Goal: Transaction & Acquisition: Purchase product/service

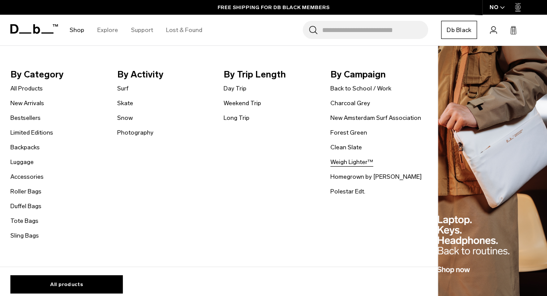
click at [338, 164] on link "Weigh Lighter™" at bounding box center [352, 161] width 43 height 9
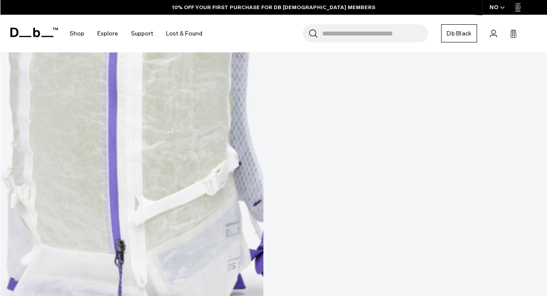
scroll to position [519, 0]
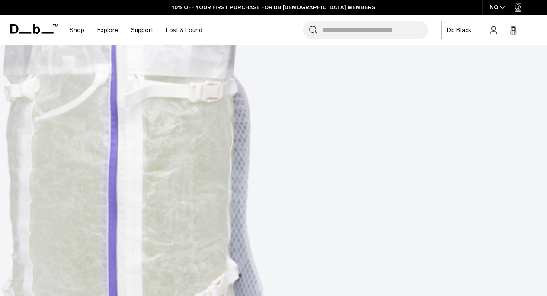
scroll to position [389, 0]
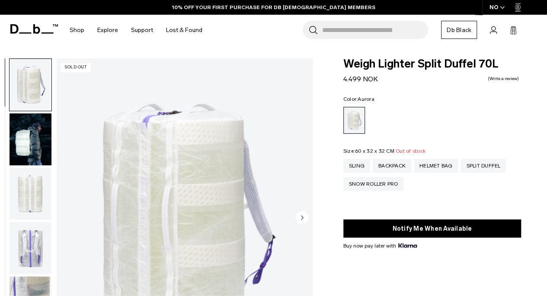
click at [503, 9] on icon "button" at bounding box center [502, 7] width 5 height 3
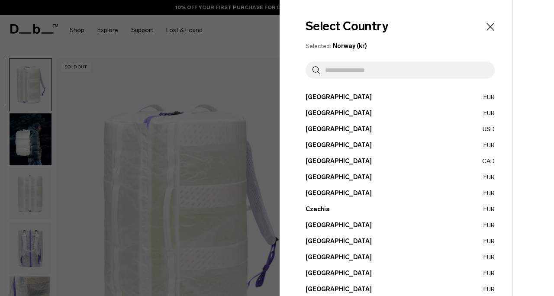
click at [315, 97] on button "Austria EUR" at bounding box center [399, 97] width 189 height 9
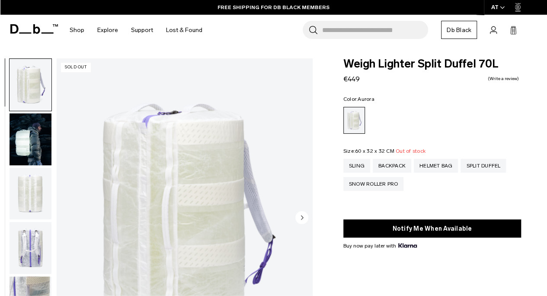
click at [38, 88] on img "button" at bounding box center [31, 85] width 42 height 52
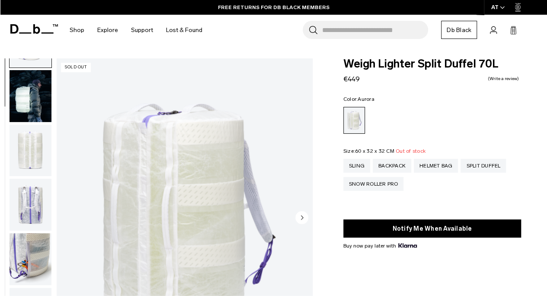
scroll to position [43, 0]
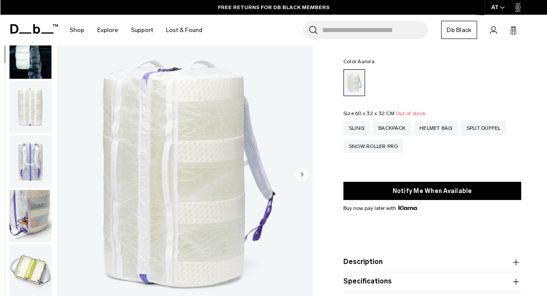
click at [307, 176] on circle "Next slide" at bounding box center [301, 173] width 13 height 13
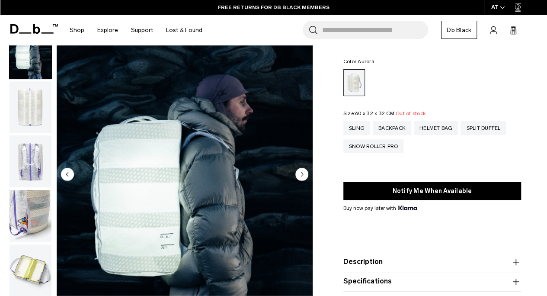
scroll to position [55, 0]
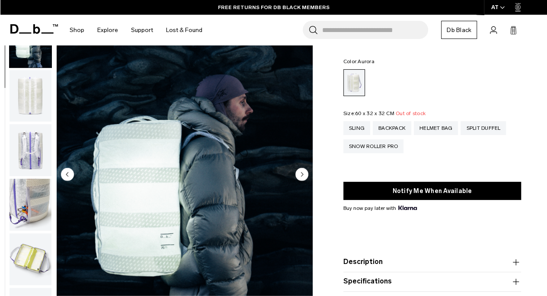
click at [307, 176] on circle "Next slide" at bounding box center [301, 173] width 13 height 13
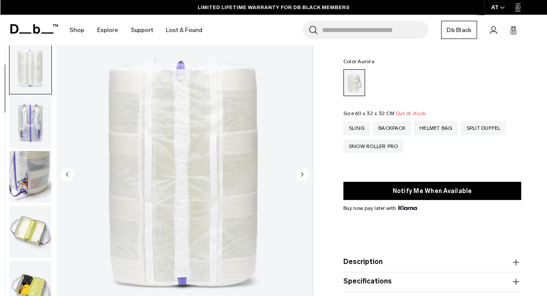
scroll to position [109, 0]
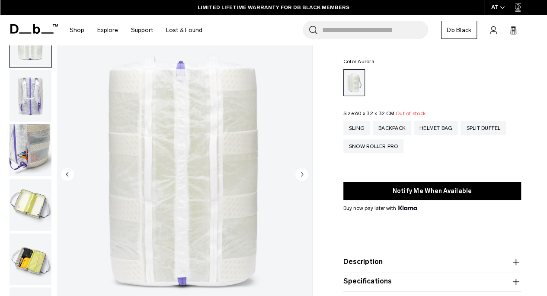
click at [307, 176] on circle "Next slide" at bounding box center [301, 173] width 13 height 13
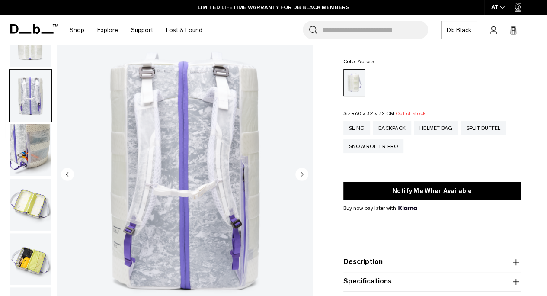
scroll to position [164, 0]
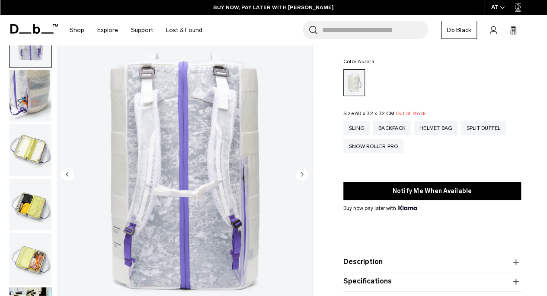
click at [307, 176] on circle "Next slide" at bounding box center [301, 173] width 13 height 13
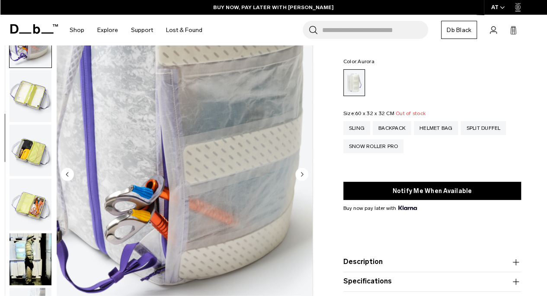
scroll to position [218, 0]
click at [307, 176] on circle "Next slide" at bounding box center [301, 173] width 13 height 13
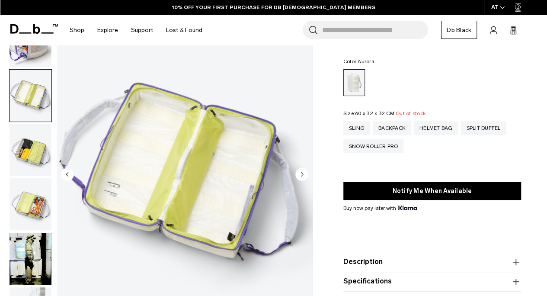
scroll to position [273, 0]
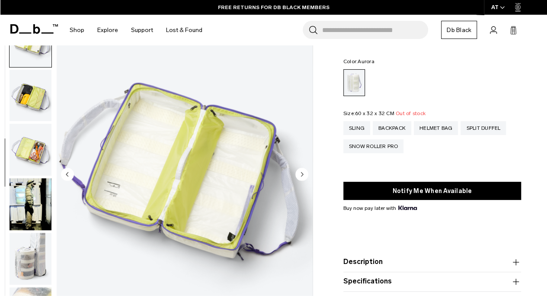
click at [305, 176] on circle "Next slide" at bounding box center [301, 173] width 13 height 13
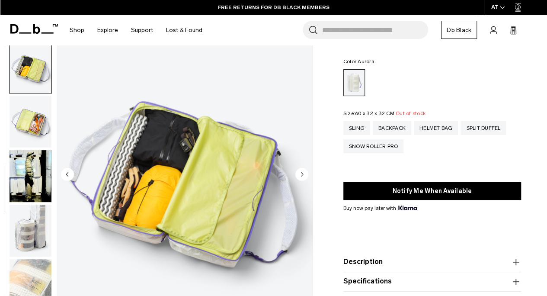
scroll to position [327, 0]
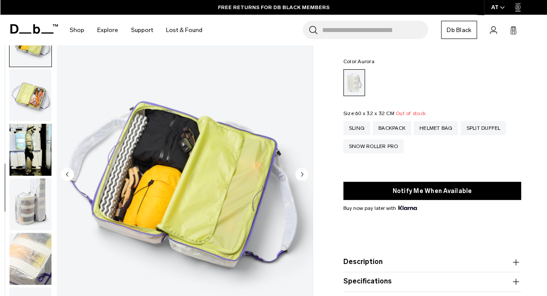
click at [305, 176] on circle "Next slide" at bounding box center [301, 173] width 13 height 13
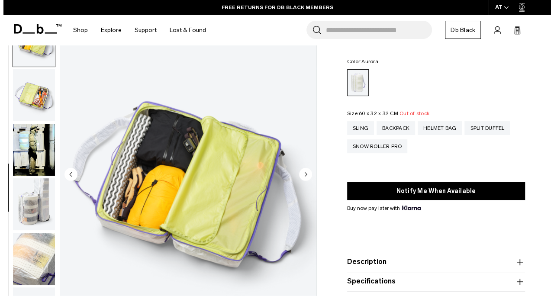
scroll to position [332, 0]
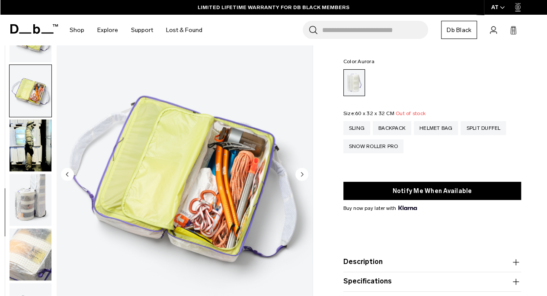
click at [305, 176] on circle "Next slide" at bounding box center [301, 173] width 13 height 13
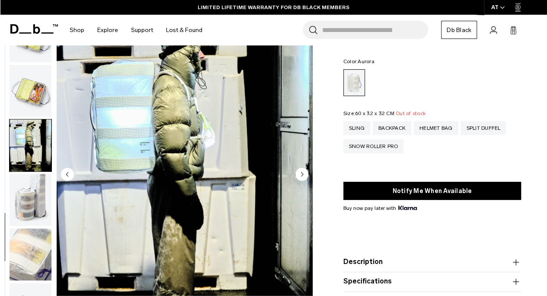
click at [305, 176] on circle "Next slide" at bounding box center [301, 173] width 13 height 13
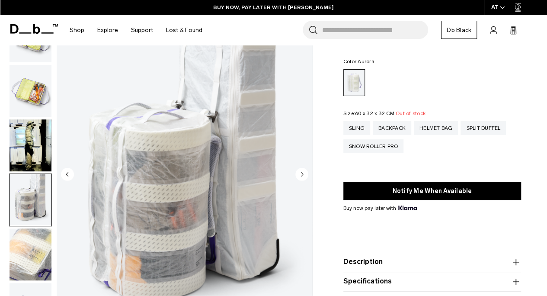
click at [305, 176] on circle "Next slide" at bounding box center [301, 173] width 13 height 13
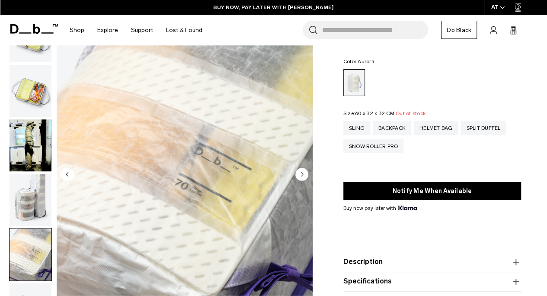
click at [305, 176] on circle "Next slide" at bounding box center [301, 173] width 13 height 13
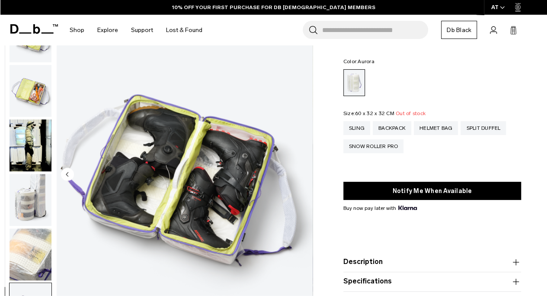
click at [305, 176] on img "12 / 12" at bounding box center [185, 175] width 256 height 320
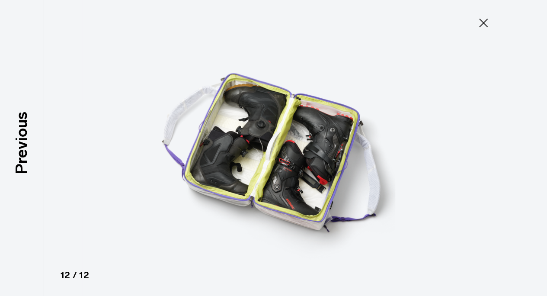
scroll to position [328, 0]
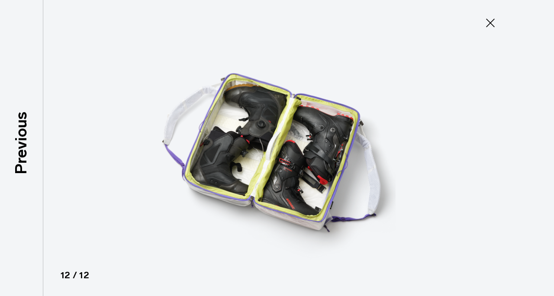
click at [305, 176] on img at bounding box center [276, 148] width 389 height 296
click at [487, 20] on icon at bounding box center [490, 23] width 14 height 14
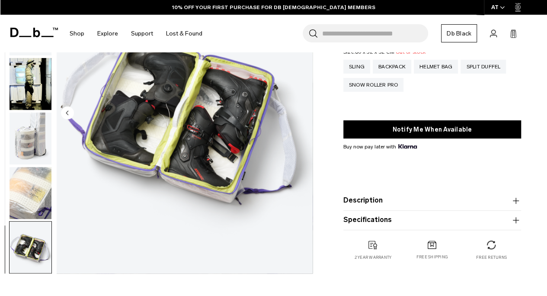
scroll to position [43, 0]
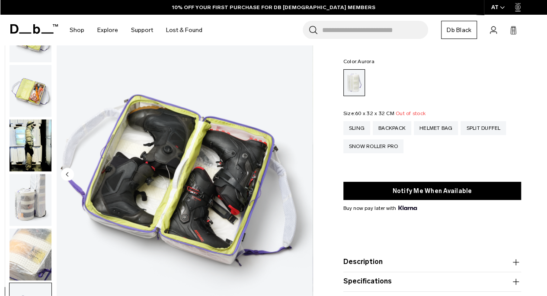
click at [69, 173] on circle "Previous slide" at bounding box center [67, 173] width 13 height 13
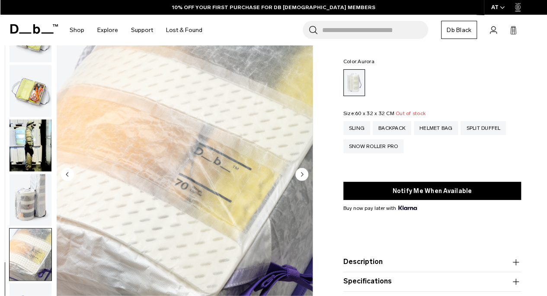
click at [69, 173] on circle "Previous slide" at bounding box center [67, 173] width 13 height 13
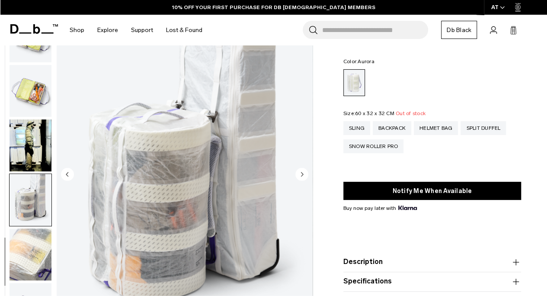
click at [69, 173] on circle "Previous slide" at bounding box center [67, 173] width 13 height 13
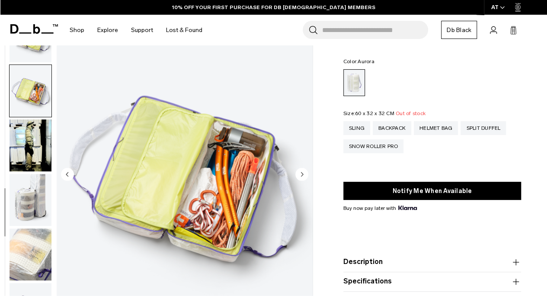
click at [69, 173] on circle "Previous slide" at bounding box center [67, 173] width 13 height 13
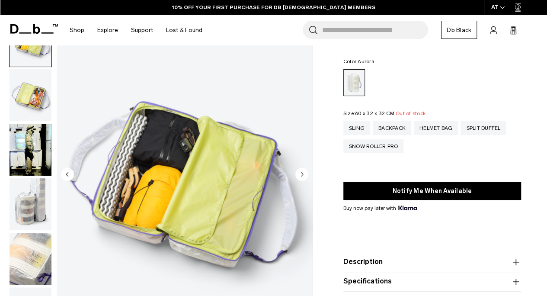
click at [69, 173] on circle "Previous slide" at bounding box center [67, 173] width 13 height 13
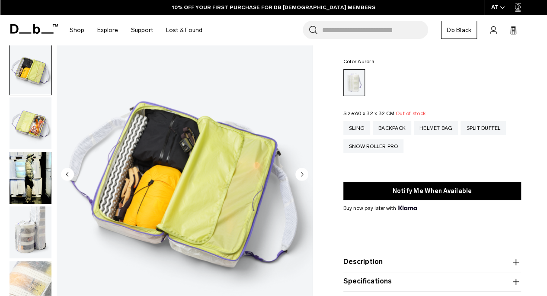
click at [69, 173] on circle "Previous slide" at bounding box center [67, 173] width 13 height 13
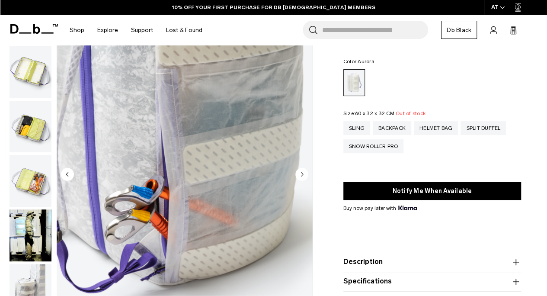
click at [69, 173] on circle "Previous slide" at bounding box center [67, 173] width 13 height 13
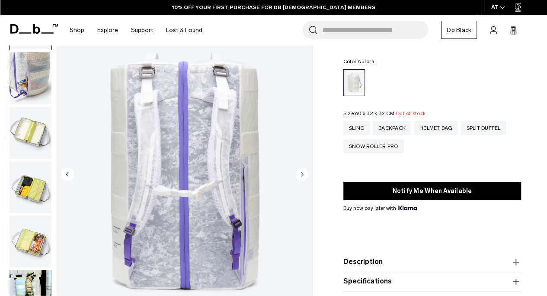
click at [69, 173] on circle "Previous slide" at bounding box center [67, 173] width 13 height 13
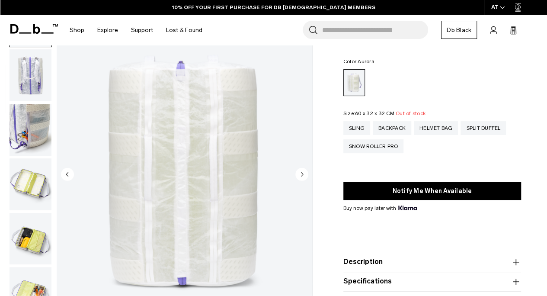
click at [69, 173] on circle "Previous slide" at bounding box center [67, 173] width 13 height 13
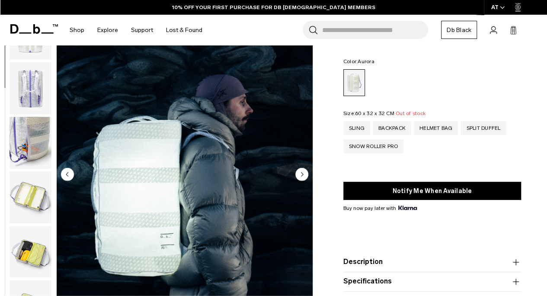
scroll to position [53, 0]
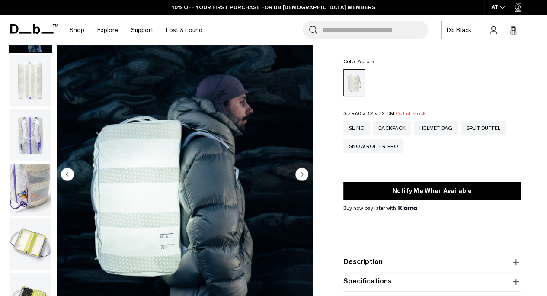
click at [69, 173] on circle "Previous slide" at bounding box center [67, 173] width 13 height 13
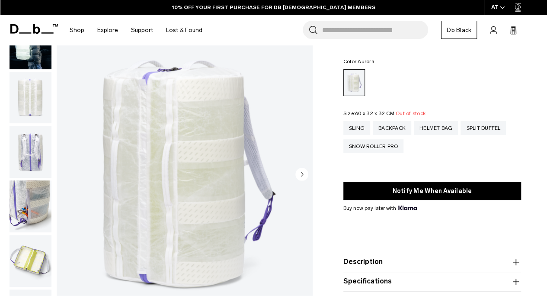
scroll to position [0, 0]
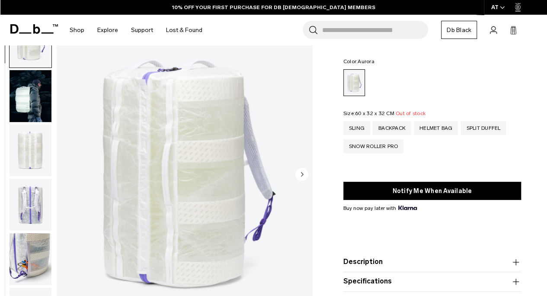
click at [69, 173] on div "01 / 12 Sold Out" at bounding box center [185, 175] width 256 height 320
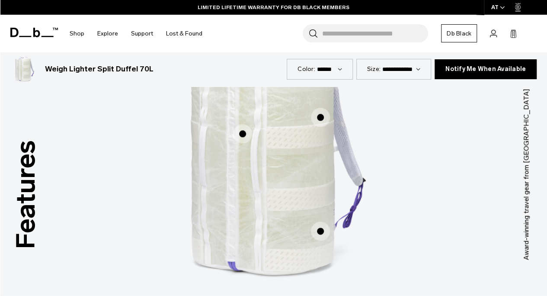
scroll to position [346, 0]
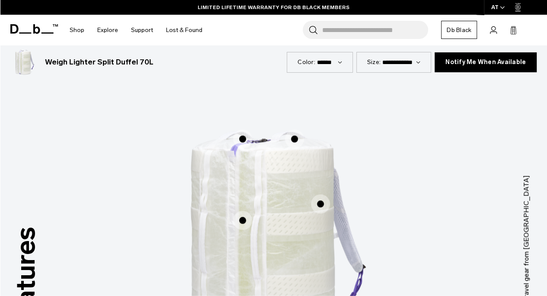
click at [241, 137] on span "1 / 3" at bounding box center [242, 138] width 19 height 19
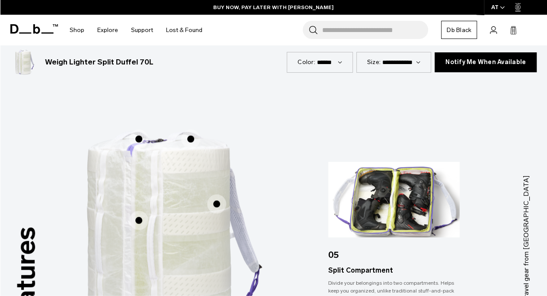
scroll to position [389, 0]
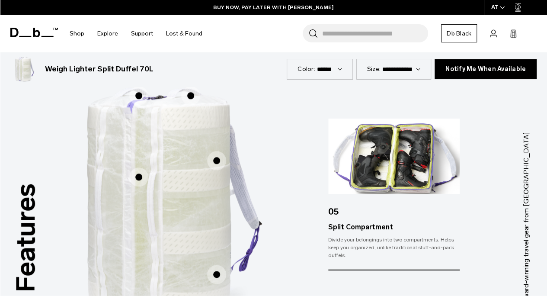
click at [189, 93] on span "1 / 3" at bounding box center [190, 95] width 19 height 19
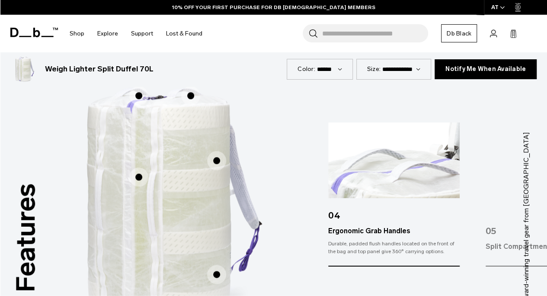
scroll to position [433, 0]
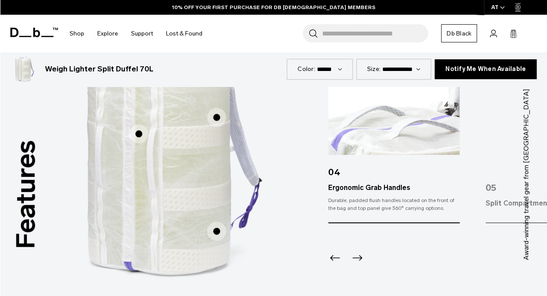
click at [137, 132] on span "1 / 3" at bounding box center [138, 133] width 19 height 19
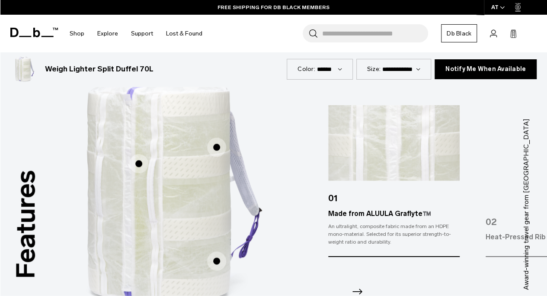
scroll to position [389, 0]
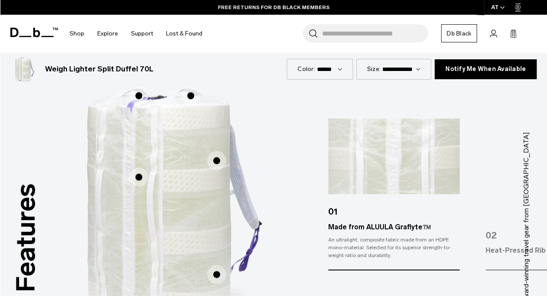
click at [214, 160] on span "1 / 3" at bounding box center [216, 160] width 19 height 19
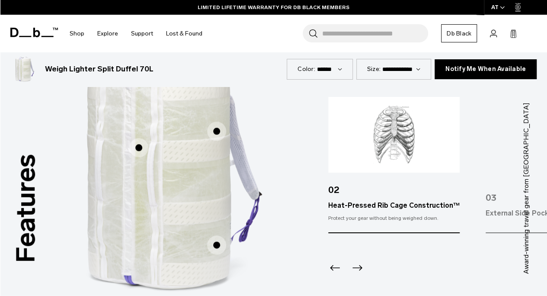
scroll to position [433, 0]
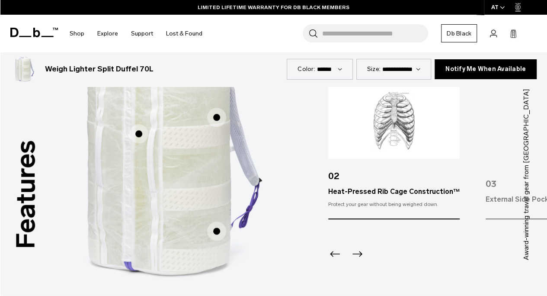
click at [218, 229] on span "1 / 3" at bounding box center [216, 231] width 19 height 19
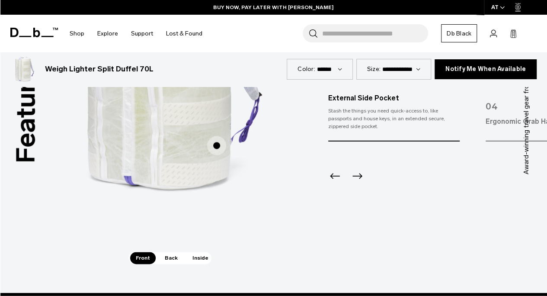
scroll to position [519, 0]
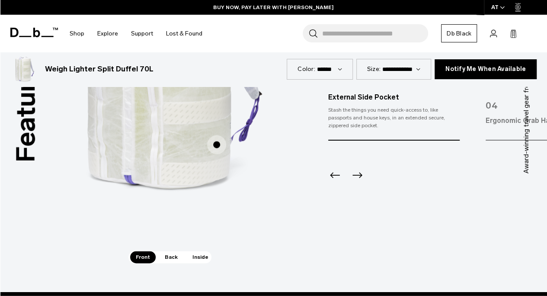
click at [173, 260] on span "Back" at bounding box center [171, 257] width 24 height 12
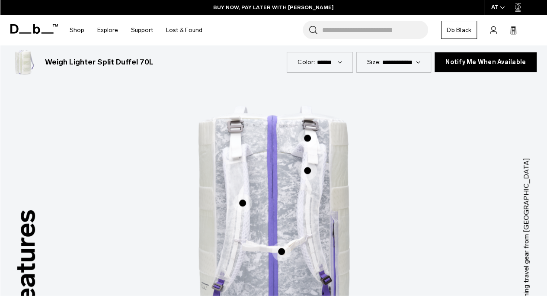
scroll to position [346, 0]
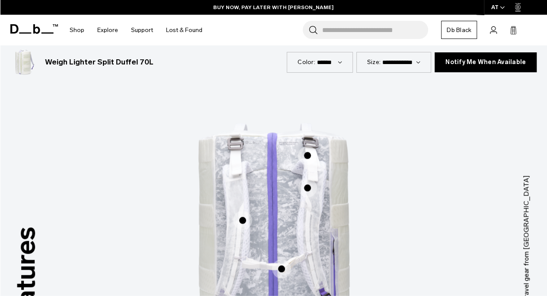
click at [244, 222] on span "2 / 3" at bounding box center [242, 220] width 19 height 19
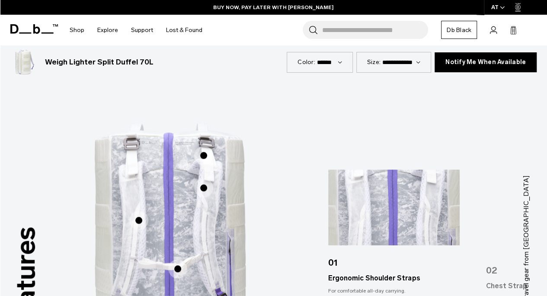
scroll to position [389, 0]
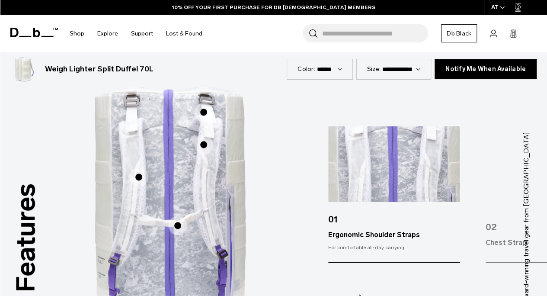
click at [203, 148] on span "2 / 3" at bounding box center [203, 144] width 19 height 19
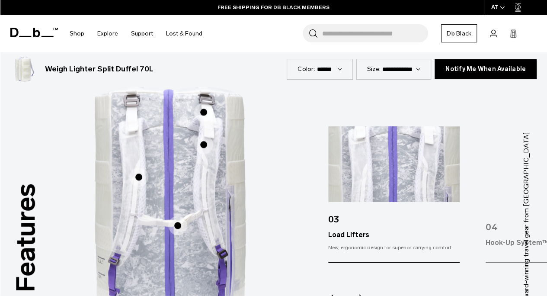
click at [134, 177] on span "2 / 3" at bounding box center [138, 176] width 19 height 19
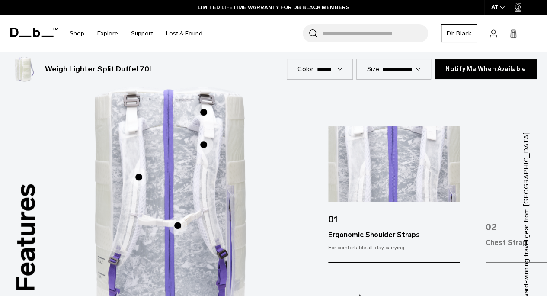
click at [203, 148] on span "2 / 3" at bounding box center [203, 144] width 19 height 19
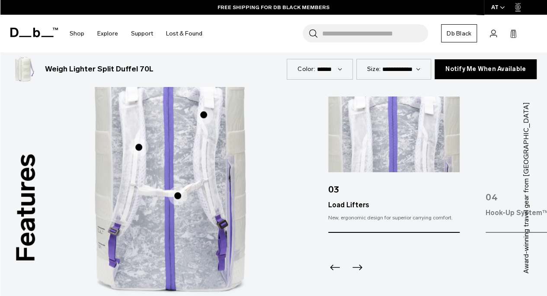
scroll to position [433, 0]
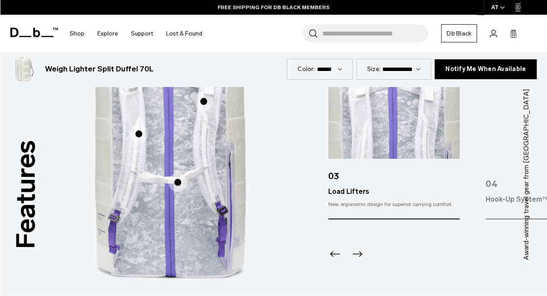
click at [178, 183] on span "2 / 3" at bounding box center [177, 182] width 19 height 19
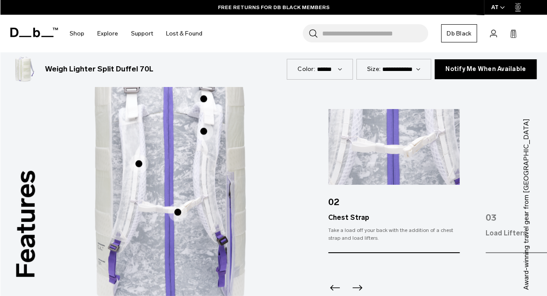
scroll to position [389, 0]
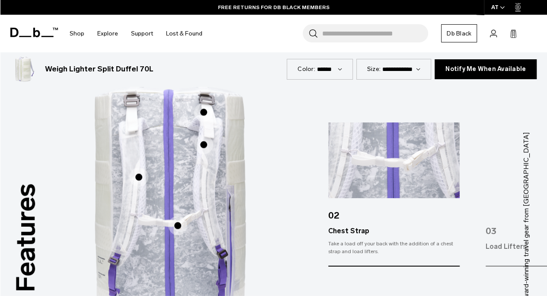
click at [202, 112] on span "2 / 3" at bounding box center [203, 112] width 19 height 19
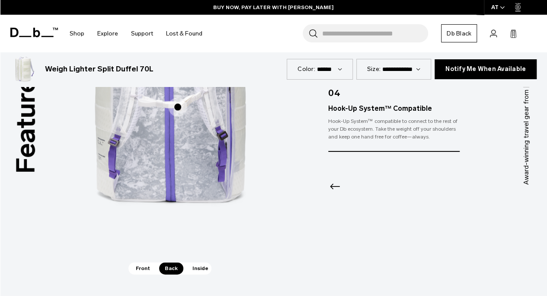
scroll to position [519, 0]
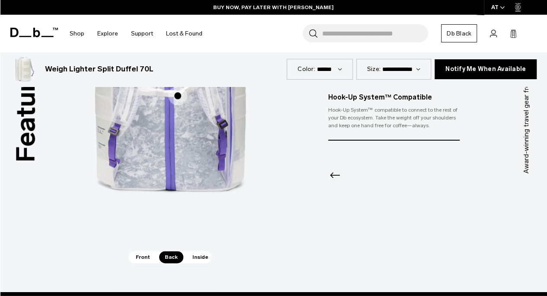
click at [192, 254] on span "Inside" at bounding box center [200, 257] width 27 height 12
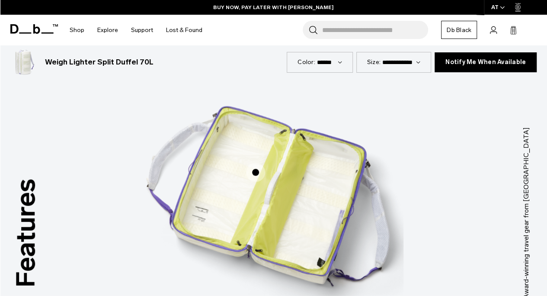
scroll to position [346, 0]
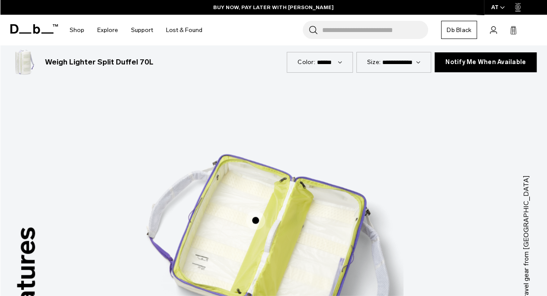
click at [254, 221] on span "3 / 3" at bounding box center [255, 220] width 19 height 19
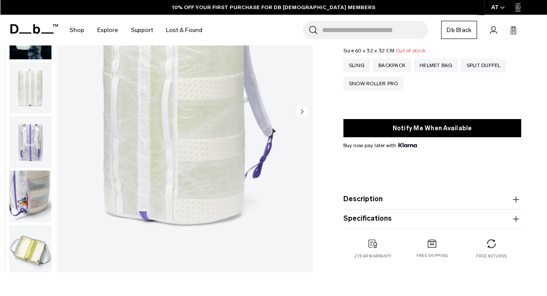
scroll to position [0, 0]
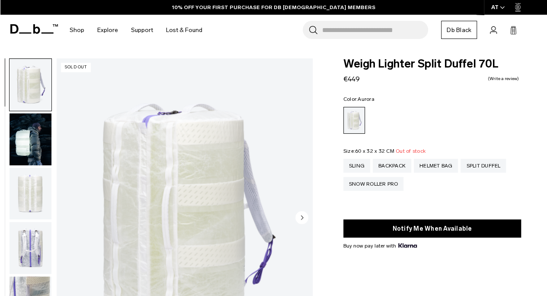
click at [17, 32] on icon at bounding box center [34, 29] width 48 height 10
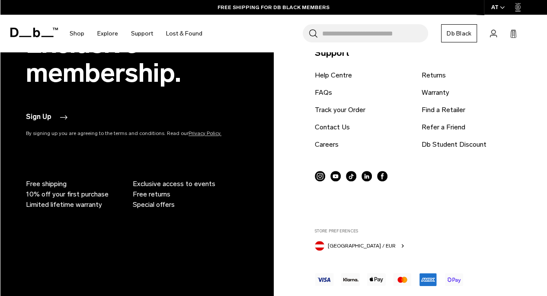
scroll to position [1958, 0]
